Goal: Task Accomplishment & Management: Manage account settings

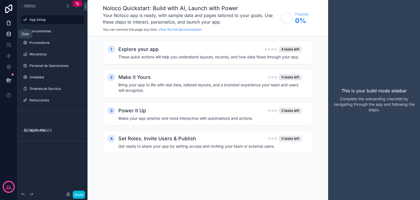
click at [12, 34] on link at bounding box center [8, 33] width 17 height 11
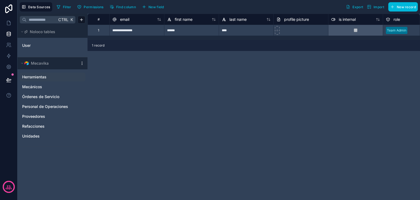
click at [40, 77] on span "Herramientas" at bounding box center [34, 76] width 24 height 5
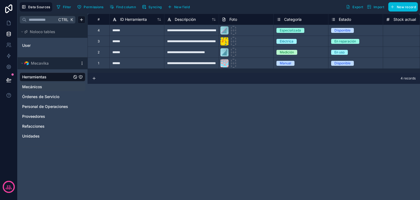
click at [43, 85] on link "Mecánicos" at bounding box center [47, 86] width 50 height 5
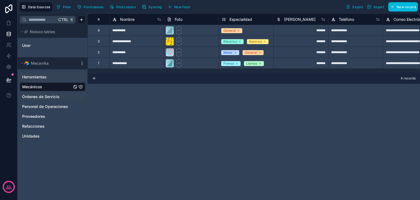
click at [41, 97] on span "Órdenes de Servicio" at bounding box center [40, 96] width 37 height 5
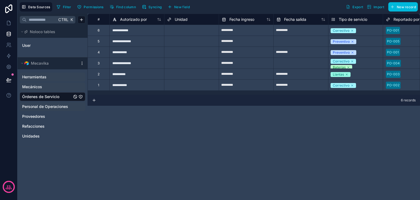
click at [49, 104] on span "Personal de Operaciones" at bounding box center [45, 106] width 46 height 5
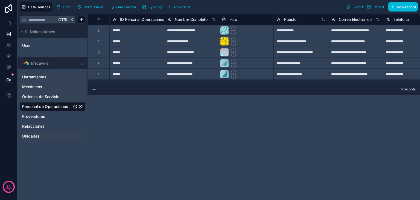
click at [39, 137] on span "Unidades" at bounding box center [31, 135] width 18 height 5
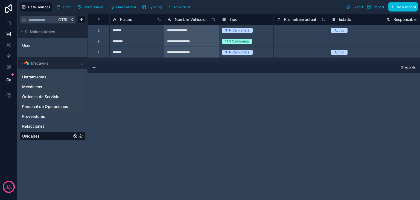
click at [40, 108] on span "Personal de Operaciones" at bounding box center [45, 106] width 46 height 5
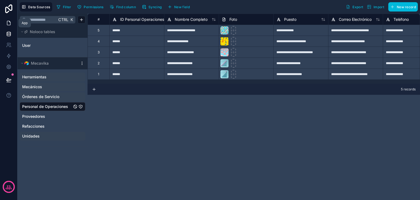
click at [5, 23] on link at bounding box center [8, 23] width 17 height 11
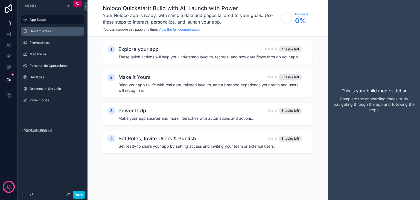
click at [42, 31] on label "Herramientas" at bounding box center [55, 31] width 51 height 4
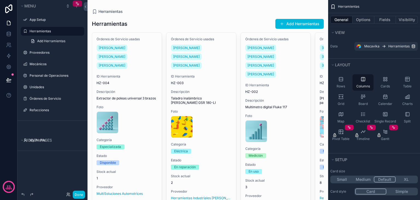
click at [75, 4] on div "scrollable content" at bounding box center [77, 4] width 9 height 6
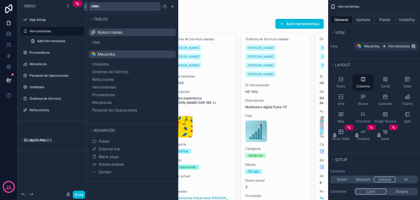
click at [226, 86] on div "scrollable content" at bounding box center [208, 130] width 241 height 261
click at [232, 29] on div "Herramientas Add Herramientas" at bounding box center [208, 24] width 232 height 10
click at [173, 8] on icon at bounding box center [173, 6] width 4 height 4
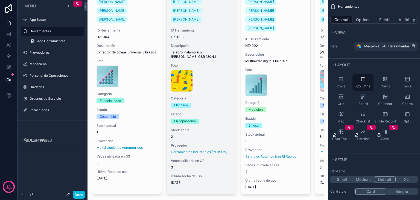
scroll to position [47, 0]
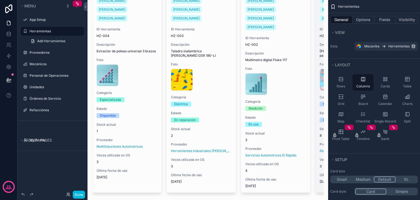
click at [318, 66] on div "Órdenes de Servicio usadas [PERSON_NAME] [PERSON_NAME] [PERSON_NAME] ID Herrami…" at bounding box center [351, 88] width 70 height 207
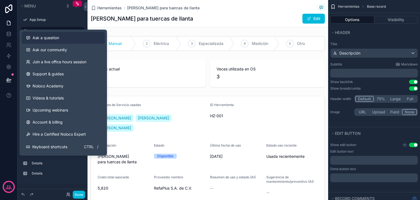
click at [45, 38] on span "Ask a question" at bounding box center [46, 37] width 27 height 5
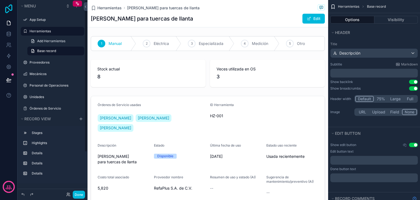
click at [8, 10] on icon at bounding box center [8, 8] width 11 height 9
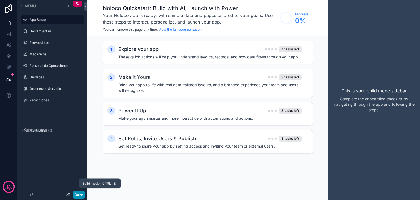
click at [75, 197] on button "Done" at bounding box center [79, 194] width 12 height 8
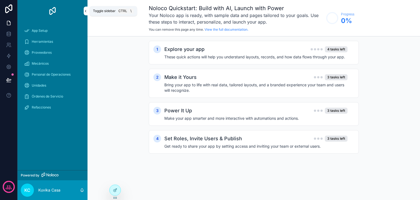
click at [86, 10] on icon "scrollable content" at bounding box center [85, 11] width 1 height 2
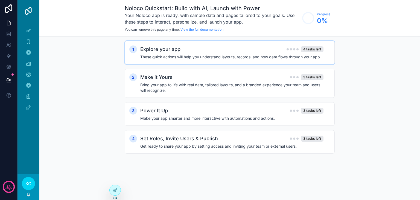
click at [231, 59] on h4 "These quick actions will help you understand layouts, records, and how data flo…" at bounding box center [231, 56] width 183 height 5
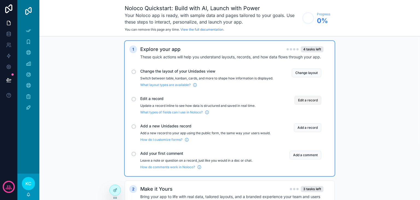
click at [304, 103] on button "Edit a record" at bounding box center [308, 100] width 27 height 9
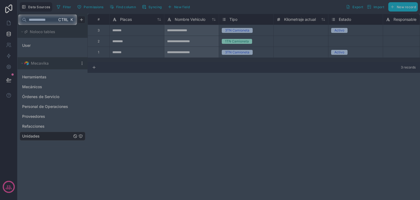
drag, startPoint x: 155, startPoint y: 93, endPoint x: 141, endPoint y: 80, distance: 18.6
click at [154, 93] on div at bounding box center [210, 112] width 420 height 175
click at [38, 21] on input "text" at bounding box center [42, 20] width 30 height 10
drag, startPoint x: 127, startPoint y: 117, endPoint x: 125, endPoint y: 112, distance: 5.1
click at [127, 116] on div at bounding box center [210, 112] width 420 height 175
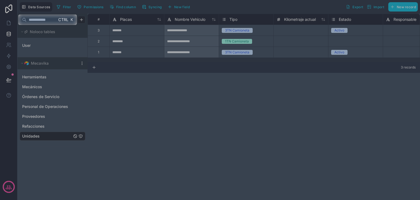
click at [53, 21] on input "text" at bounding box center [42, 20] width 30 height 10
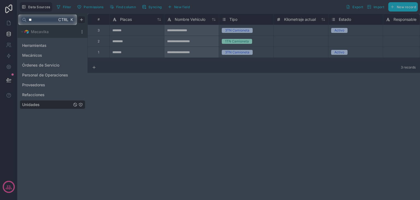
type input "*"
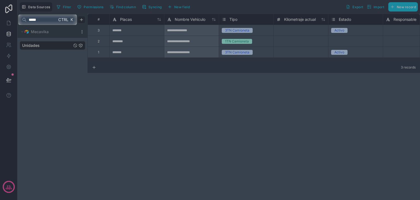
click at [34, 47] on div at bounding box center [210, 112] width 420 height 175
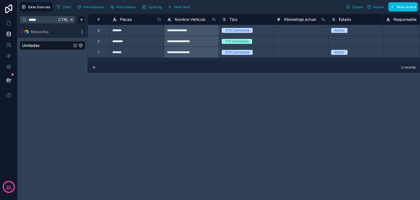
click at [39, 47] on div at bounding box center [43, 106] width 86 height 189
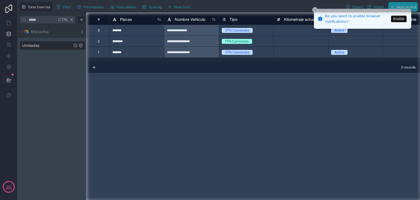
click at [110, 108] on div "**********" at bounding box center [254, 107] width 333 height 186
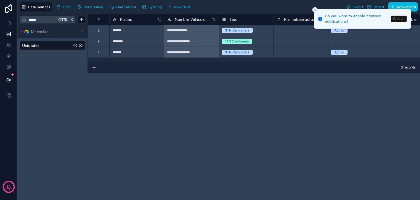
click at [209, 71] on div "3 records" at bounding box center [254, 67] width 333 height 11
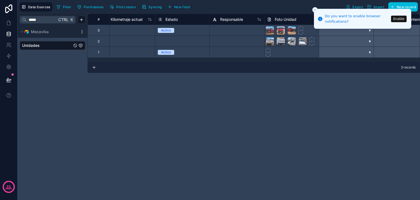
scroll to position [0, 158]
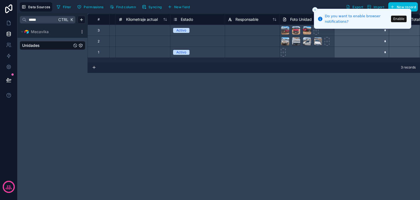
click at [183, 39] on div "Select a Estado" at bounding box center [198, 41] width 54 height 5
click at [185, 40] on div "Select a Estado" at bounding box center [185, 41] width 24 height 4
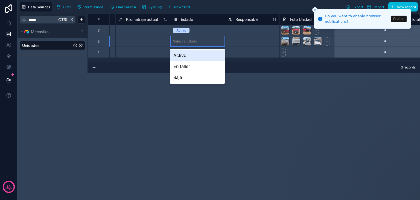
click at [180, 55] on div "Activo" at bounding box center [197, 55] width 54 height 11
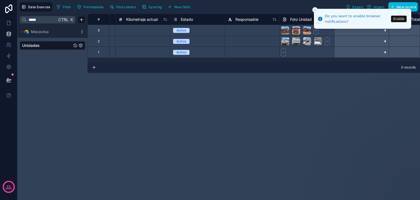
click at [160, 78] on div "**********" at bounding box center [254, 107] width 333 height 186
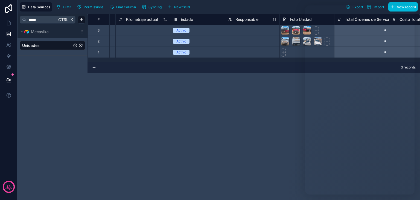
click at [209, 98] on div "**********" at bounding box center [254, 107] width 333 height 186
click at [127, 6] on span "Find column" at bounding box center [126, 7] width 20 height 4
click at [155, 10] on button "Syncing" at bounding box center [152, 7] width 24 height 8
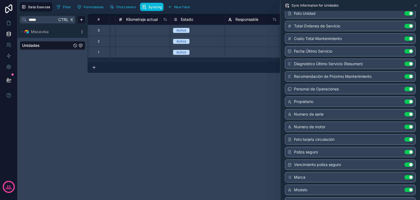
scroll to position [185, 0]
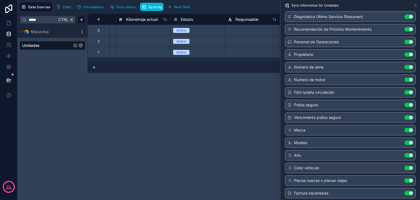
click at [170, 132] on div "**********" at bounding box center [254, 107] width 333 height 186
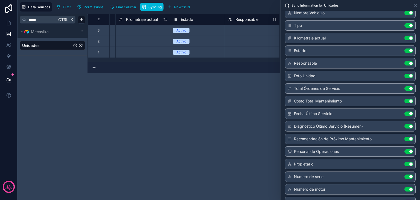
scroll to position [0, 0]
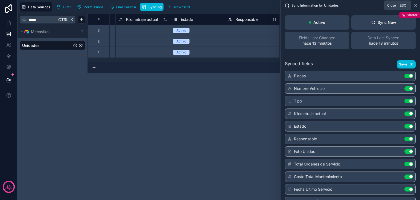
click at [415, 7] on icon at bounding box center [416, 5] width 4 height 4
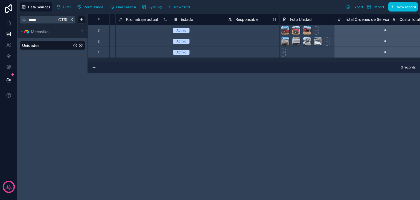
click at [39, 21] on input "*****" at bounding box center [42, 20] width 30 height 10
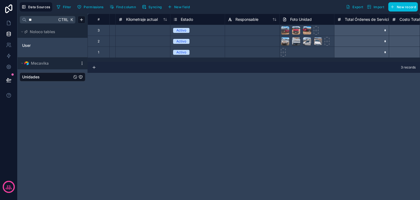
type input "*"
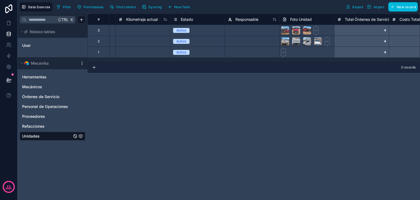
click at [150, 141] on div "**********" at bounding box center [254, 107] width 333 height 186
click at [9, 46] on icon at bounding box center [8, 44] width 5 height 5
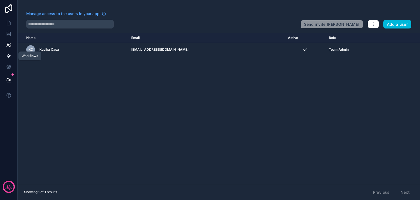
click at [11, 59] on link at bounding box center [8, 55] width 17 height 11
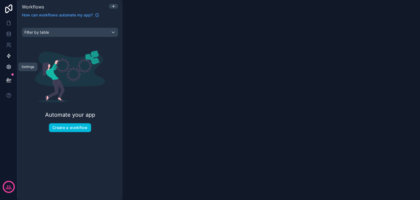
click at [6, 68] on icon at bounding box center [8, 66] width 5 height 5
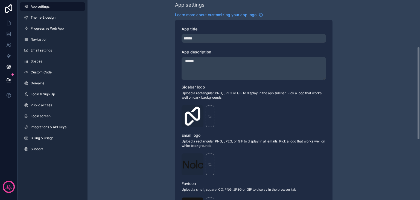
scroll to position [55, 0]
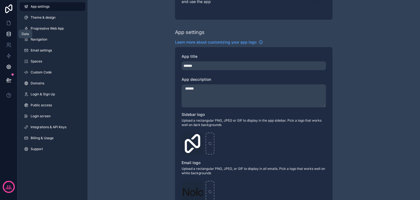
click at [9, 32] on icon at bounding box center [8, 33] width 5 height 5
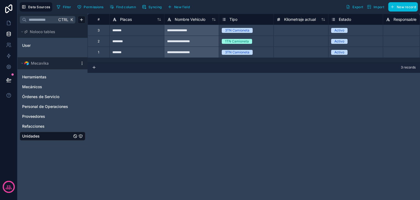
click at [331, 151] on div "**********" at bounding box center [254, 107] width 333 height 186
